Goal: Transaction & Acquisition: Purchase product/service

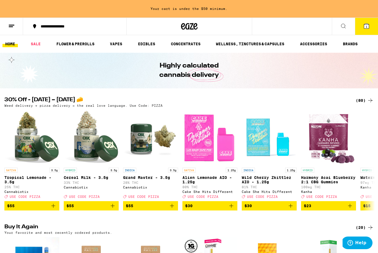
click at [343, 30] on button at bounding box center [343, 26] width 23 height 17
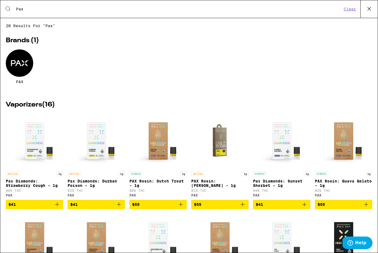
type input "Pax"
click at [26, 43] on h2 "Brands ( 1 )" at bounding box center [189, 40] width 366 height 7
click at [25, 71] on div at bounding box center [19, 62] width 27 height 27
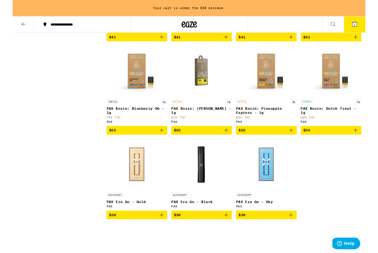
scroll to position [446, 0]
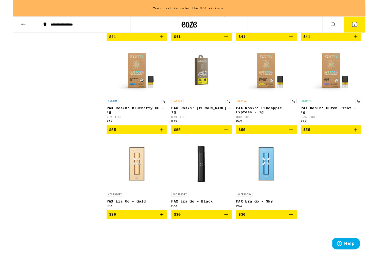
click at [297, 142] on icon "Add to bag" at bounding box center [298, 139] width 7 height 7
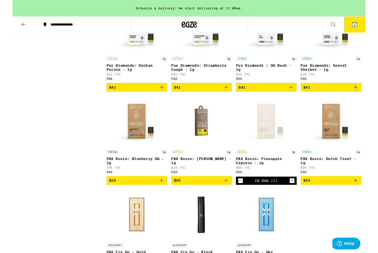
scroll to position [390, 0]
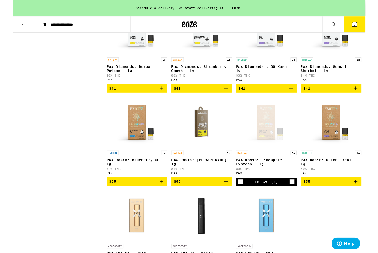
click at [160, 198] on icon "Add to bag" at bounding box center [159, 195] width 7 height 7
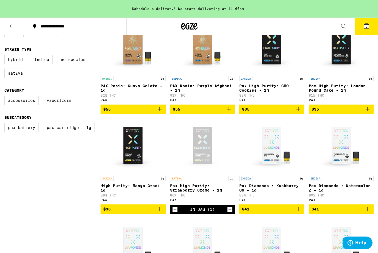
scroll to position [175, 0]
